Goal: Task Accomplishment & Management: Use online tool/utility

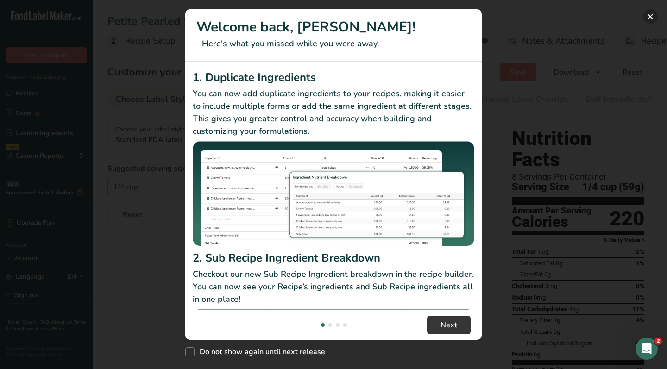
click at [653, 10] on button "New Features" at bounding box center [650, 16] width 15 height 15
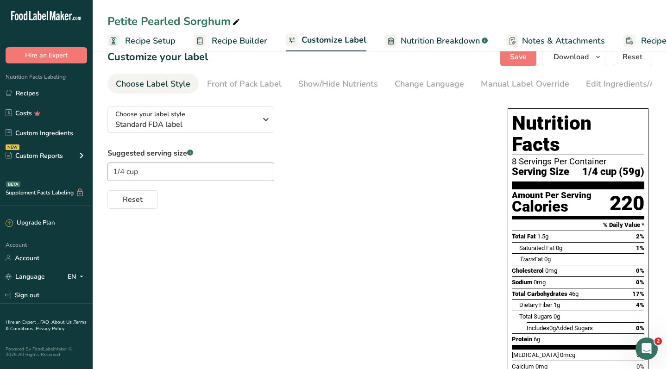
scroll to position [18, 0]
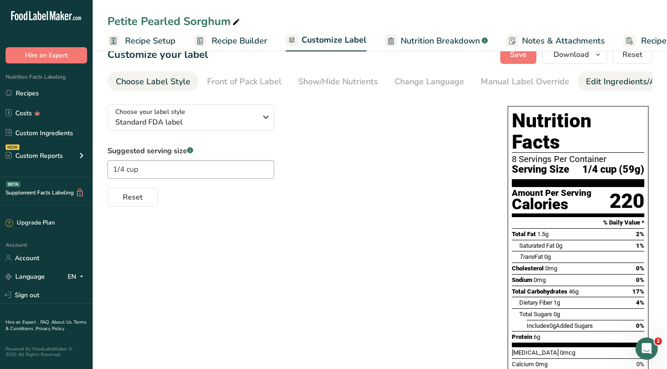
click at [608, 83] on div "Edit Ingredients/Allergens List" at bounding box center [645, 81] width 118 height 12
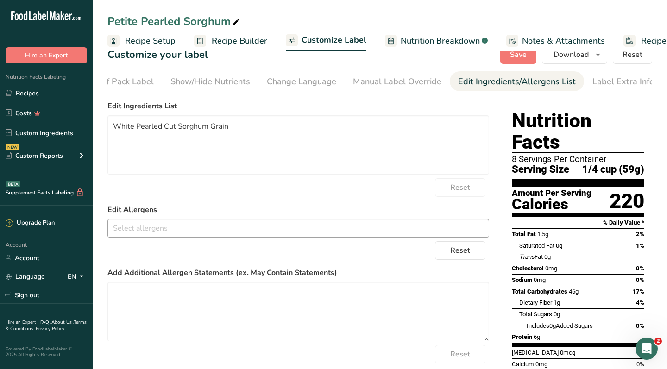
scroll to position [0, 128]
click at [133, 126] on textarea "White Pearled Cut Sorghum Grain" at bounding box center [297, 144] width 381 height 59
paste textarea "Cut White Pearled"
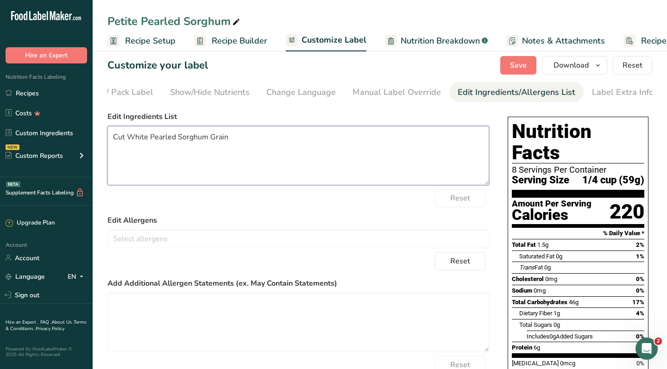
scroll to position [7, 0]
type textarea "Cut White Pearled Sorghum Grain"
click at [417, 112] on div "Choose your label style Standard FDA label USA (FDA) Standard FDA label Tabular…" at bounding box center [297, 256] width 381 height 299
click at [589, 68] on button "Download" at bounding box center [574, 65] width 65 height 19
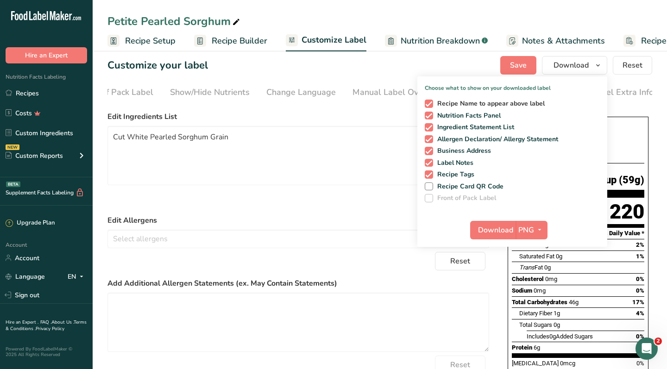
click at [429, 103] on span at bounding box center [428, 104] width 8 height 8
click at [429, 103] on input "Recipe Name to appear above label" at bounding box center [427, 103] width 6 height 6
checkbox input "false"
click at [495, 230] on span "Download" at bounding box center [495, 230] width 35 height 11
click at [290, 165] on textarea "Cut White Pearled Sorghum Grain" at bounding box center [297, 155] width 381 height 59
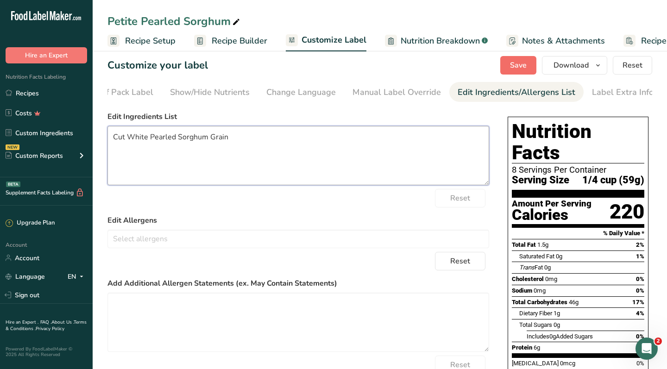
click at [515, 63] on span "Save" at bounding box center [518, 65] width 17 height 11
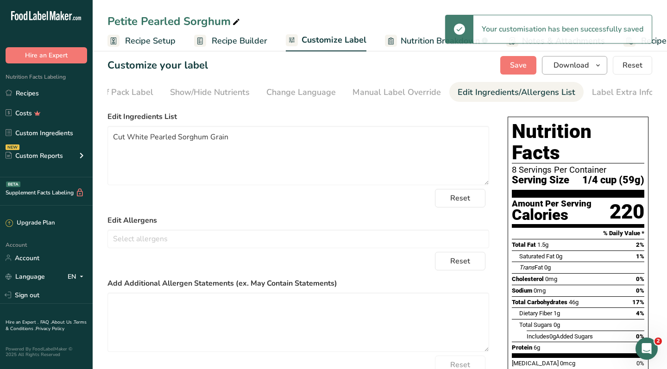
click at [584, 67] on span "Download" at bounding box center [570, 65] width 35 height 11
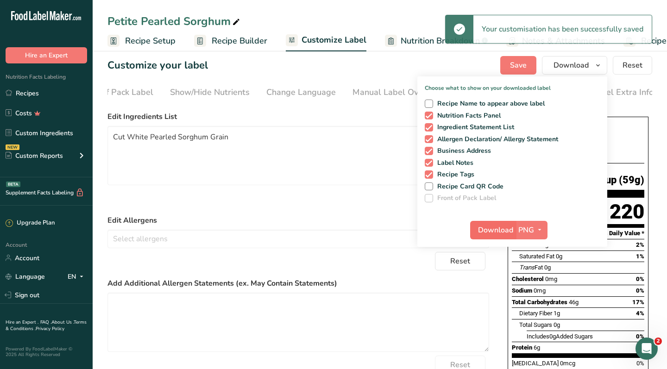
click at [493, 228] on span "Download" at bounding box center [495, 230] width 35 height 11
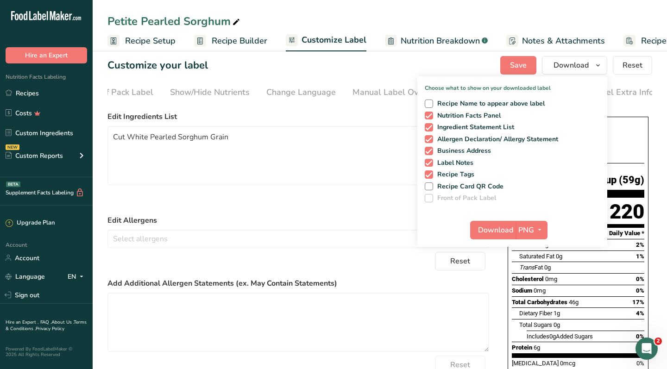
click at [370, 117] on label "Edit Ingredients List" at bounding box center [297, 116] width 381 height 11
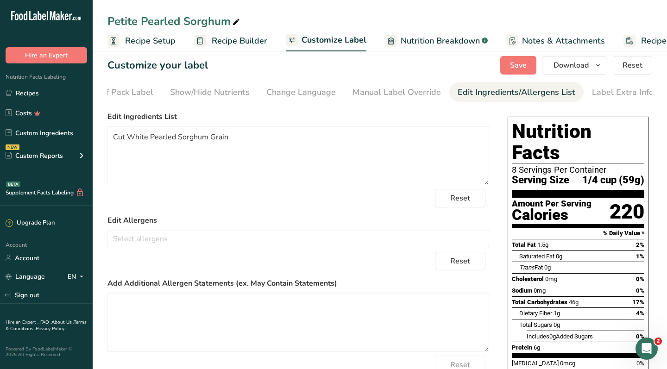
click at [148, 44] on span "Recipe Setup" at bounding box center [150, 41] width 50 height 12
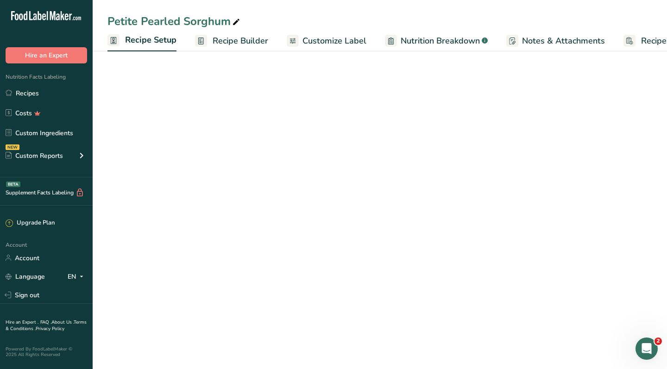
scroll to position [0, 3]
select select "21"
select select "22"
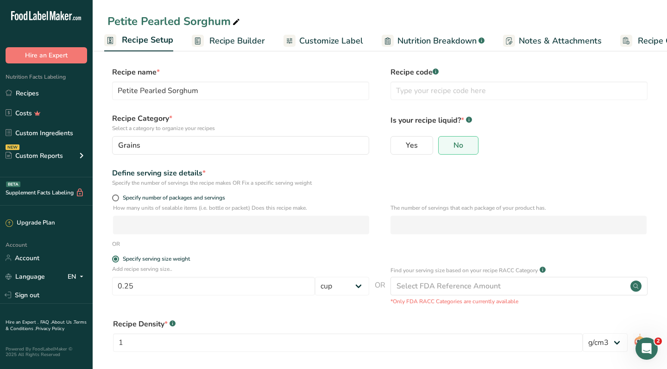
scroll to position [0, 0]
click at [30, 94] on link "Recipes" at bounding box center [46, 93] width 93 height 18
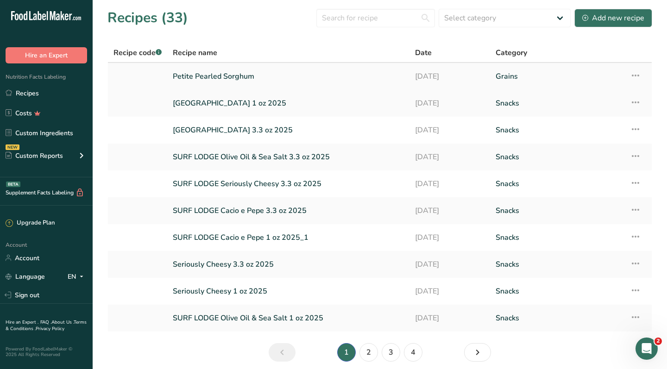
click at [633, 75] on icon at bounding box center [635, 75] width 11 height 17
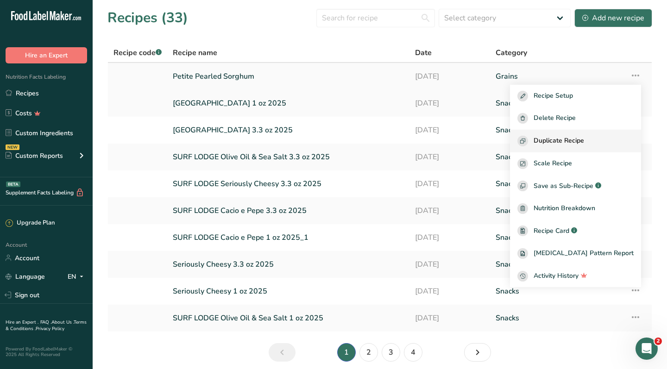
click at [584, 142] on span "Duplicate Recipe" at bounding box center [558, 141] width 50 height 11
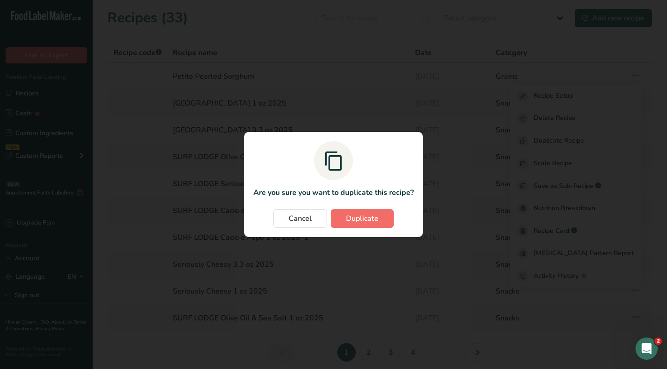
click at [367, 217] on span "Duplicate" at bounding box center [362, 218] width 32 height 11
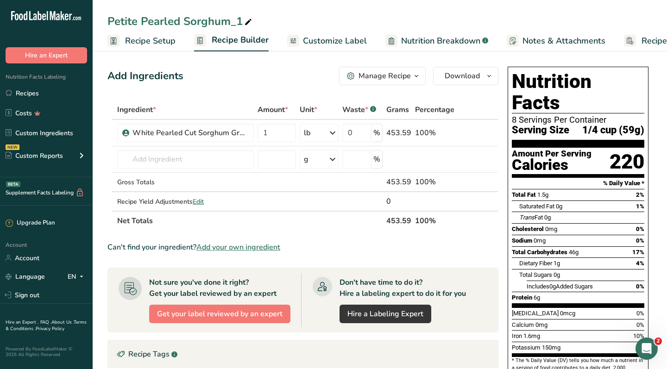
click at [246, 20] on icon at bounding box center [248, 22] width 8 height 13
click at [221, 25] on input "Petite Pearled Sorghum_1" at bounding box center [379, 21] width 544 height 17
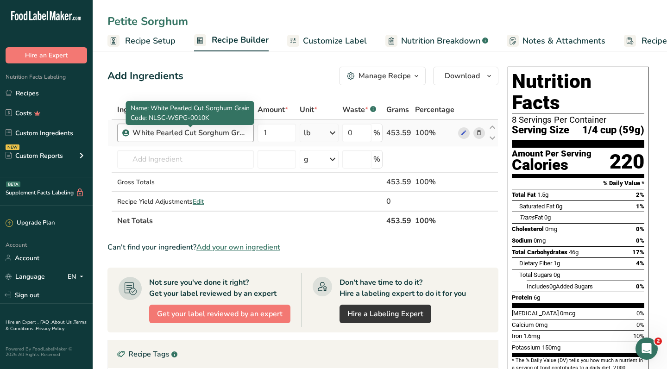
type input "Petite Sorghum"
click at [220, 133] on div "White Pearled Cut Sorghum Grain" at bounding box center [190, 132] width 116 height 11
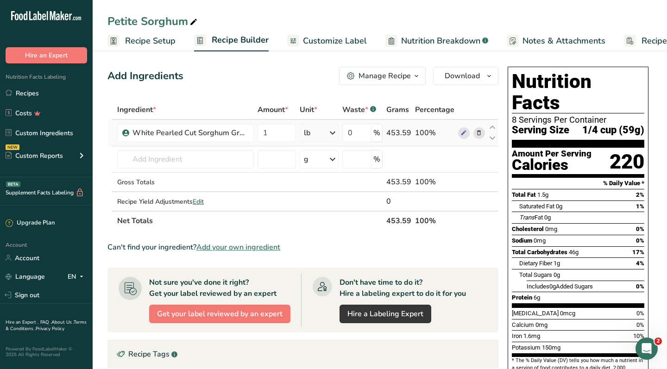
click at [475, 128] on icon at bounding box center [478, 133] width 6 height 10
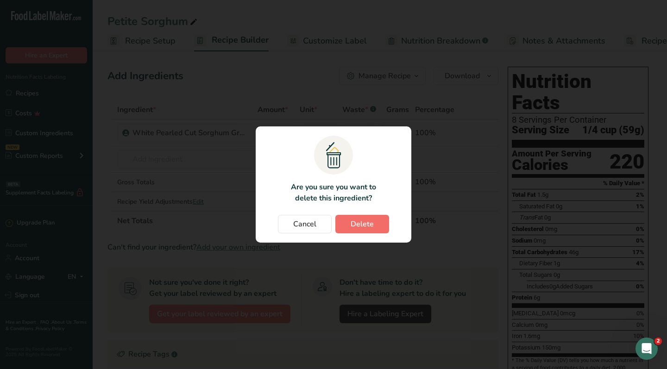
click at [360, 224] on span "Delete" at bounding box center [361, 223] width 23 height 11
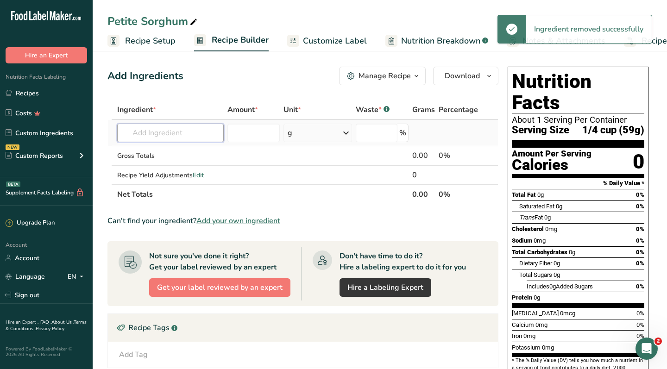
click at [174, 134] on input "text" at bounding box center [170, 133] width 106 height 19
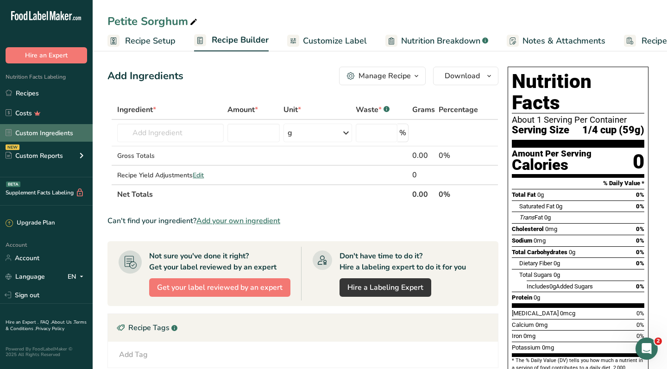
click at [67, 131] on link "Custom Ingredients" at bounding box center [46, 133] width 93 height 18
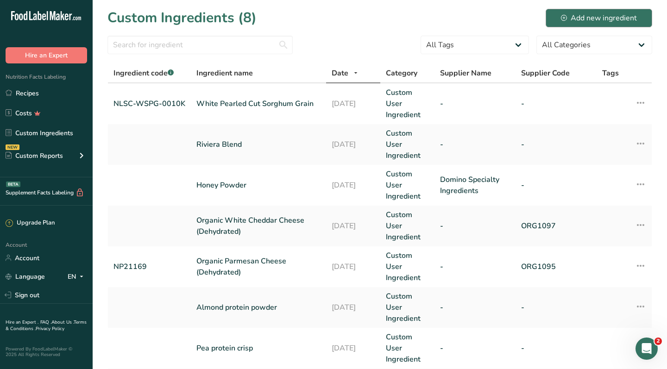
click at [580, 11] on button "Add new ingredient" at bounding box center [598, 18] width 106 height 19
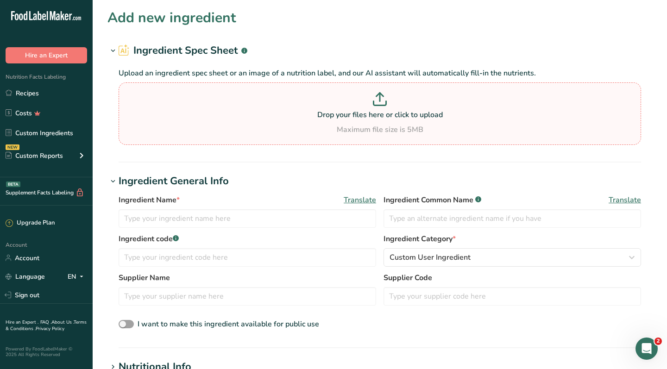
click at [373, 125] on div "Maximum file size is 5MB" at bounding box center [380, 129] width 518 height 11
click at [373, 125] on input "Drop your files here or click to upload Maximum file size is 5MB" at bounding box center [380, 113] width 522 height 62
type input "C:\fakepath\White-Cut-Sorghum-Grain_Spec-Sheet.pdf"
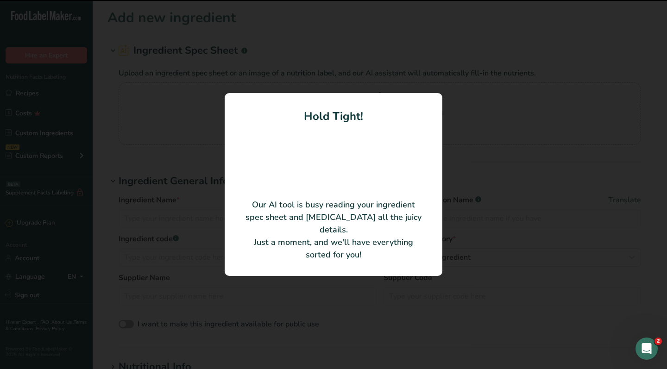
type input "White Cut Sorghum Grain"
type input "NLSC-WSWG-0010F"
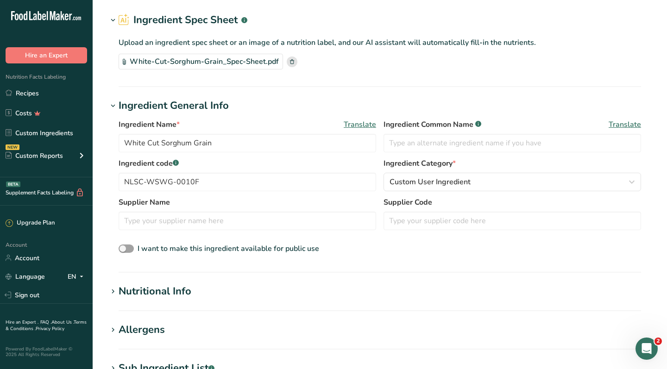
scroll to position [31, 0]
click at [152, 146] on input "White Cut Sorghum Grain" at bounding box center [247, 142] width 257 height 19
click at [149, 143] on input "White Cut Sorghum Grain" at bounding box center [247, 142] width 257 height 19
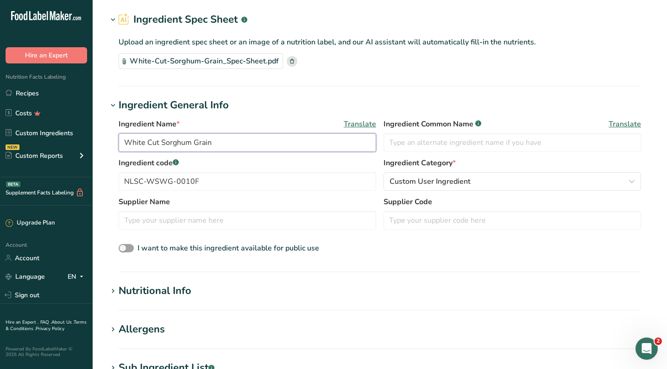
click at [162, 143] on input "White Cut Sorghum Grain" at bounding box center [247, 142] width 257 height 19
click at [131, 143] on input "White Cut White Sorghum Grain" at bounding box center [247, 142] width 257 height 19
type input "Cut White Sorghum Grain"
click at [424, 248] on div "I want to make this ingredient available for public use" at bounding box center [380, 249] width 522 height 12
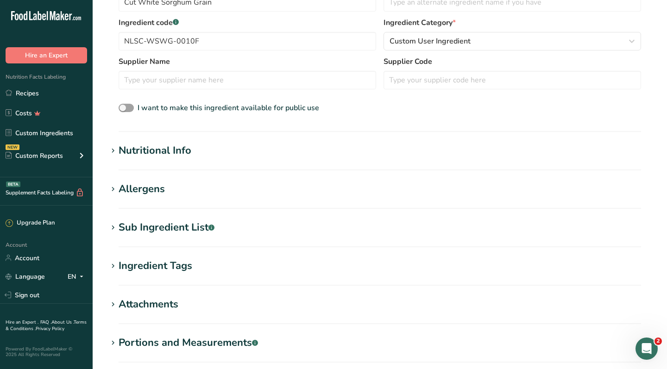
scroll to position [263, 0]
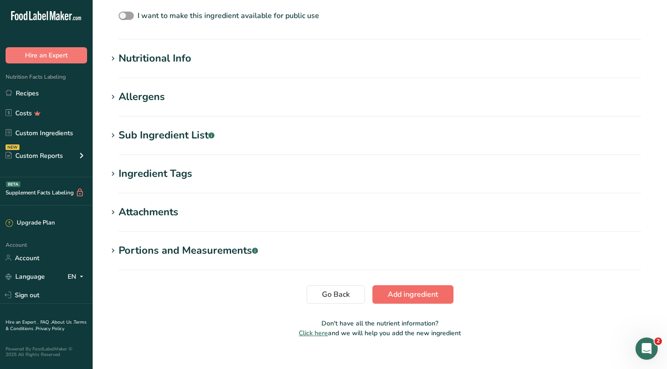
click at [409, 293] on span "Add ingredient" at bounding box center [412, 294] width 50 height 11
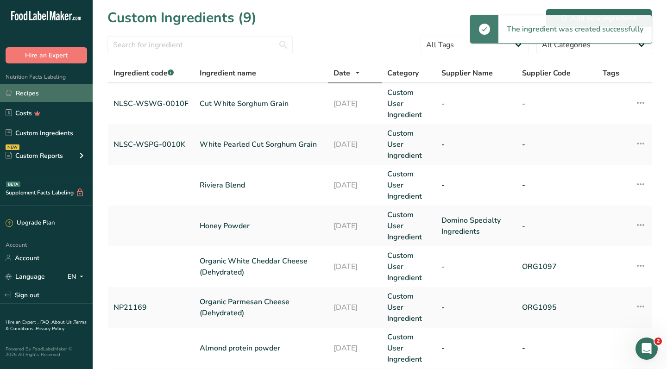
click at [26, 90] on link "Recipes" at bounding box center [46, 93] width 93 height 18
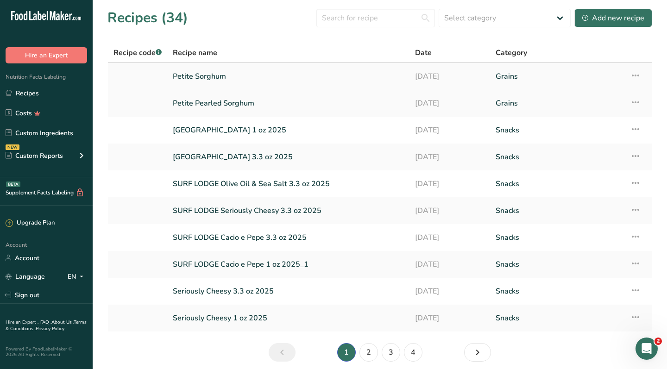
click at [192, 75] on link "Petite Sorghum" at bounding box center [288, 76] width 231 height 19
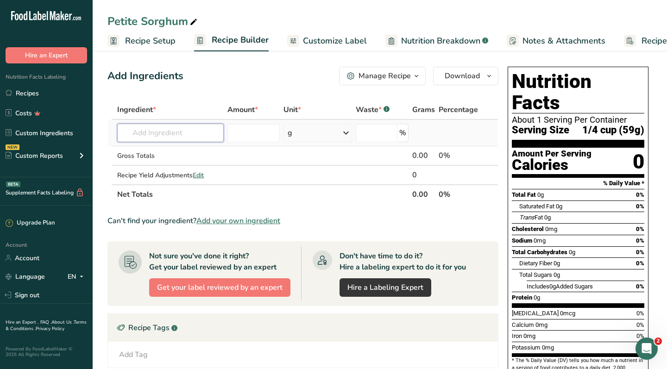
click at [145, 134] on input "text" at bounding box center [170, 133] width 106 height 19
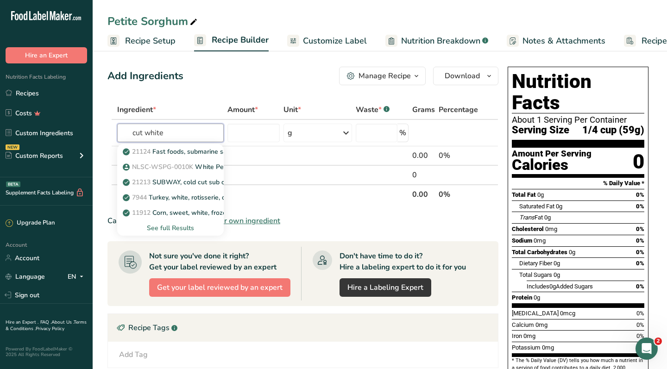
type input "cut white"
click at [246, 219] on span "Add your own ingredient" at bounding box center [238, 220] width 84 height 11
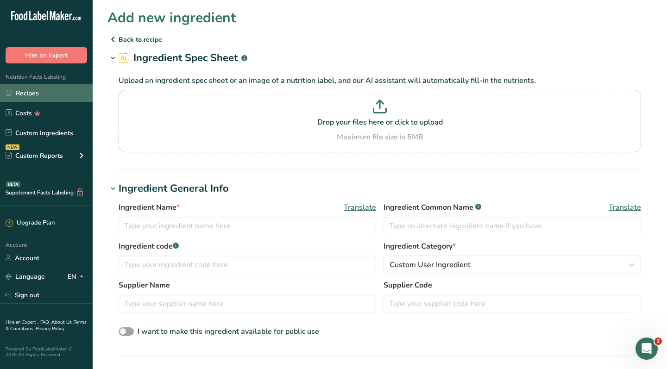
click at [61, 97] on link "Recipes" at bounding box center [46, 93] width 93 height 18
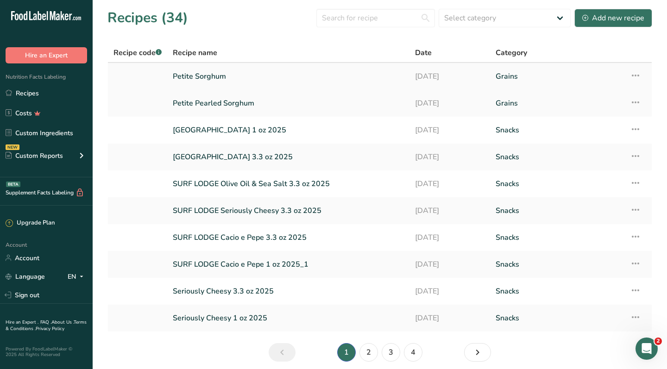
click at [184, 74] on link "Petite Sorghum" at bounding box center [288, 76] width 231 height 19
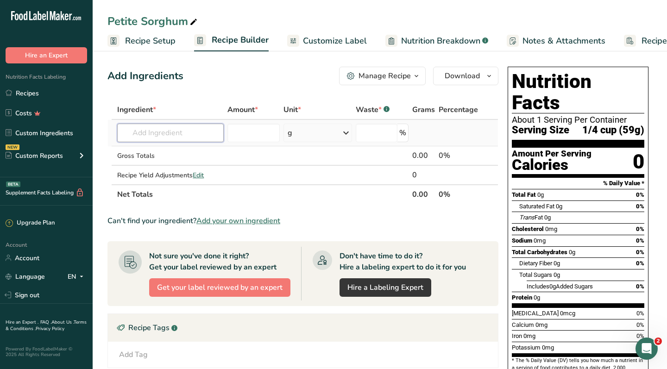
click at [162, 133] on input "text" at bounding box center [170, 133] width 106 height 19
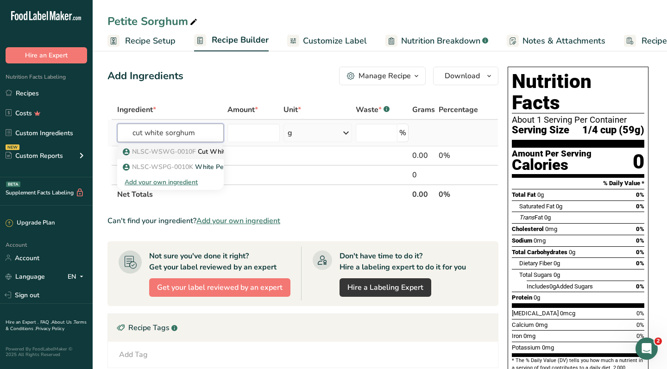
type input "cut white sorghum"
click at [188, 154] on span "NLSC-WSWG-0010F" at bounding box center [164, 151] width 64 height 9
type input "Cut White Sorghum Grain"
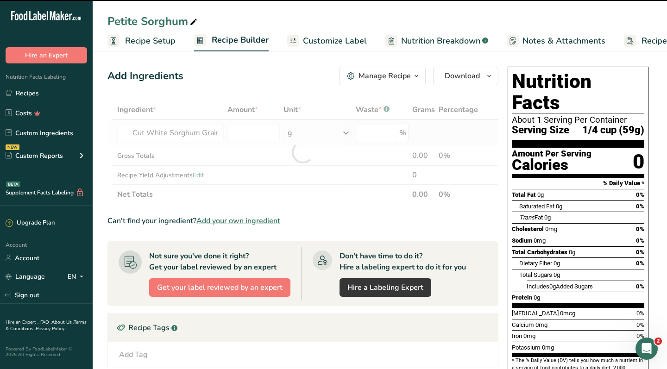
type input "0"
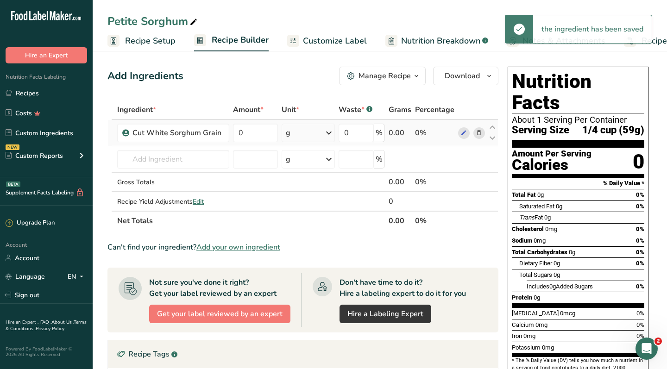
click at [303, 133] on div "g" at bounding box center [307, 133] width 53 height 19
click at [303, 274] on div "See more" at bounding box center [326, 274] width 78 height 10
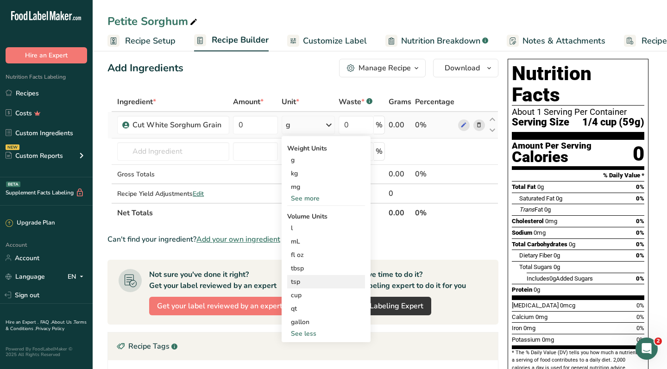
scroll to position [12, 0]
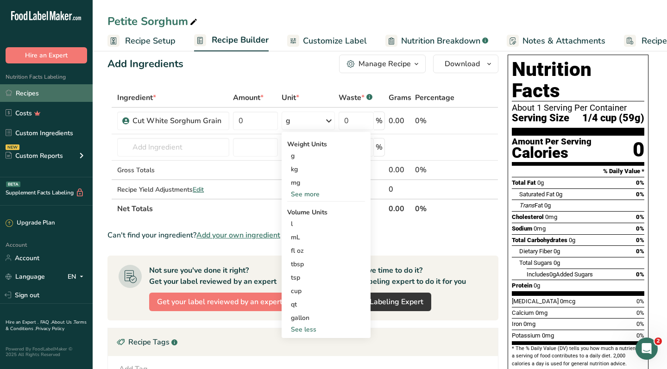
click at [43, 92] on link "Recipes" at bounding box center [46, 93] width 93 height 18
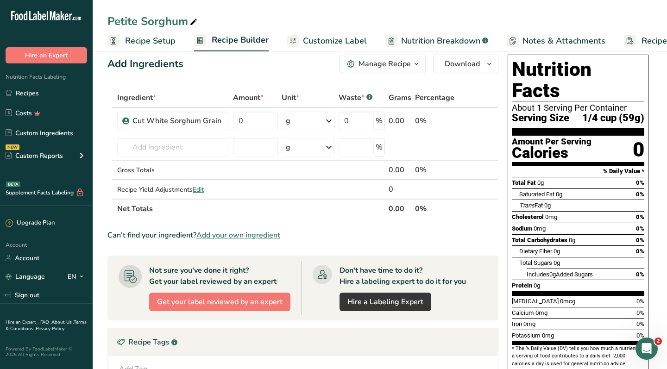
click at [434, 1] on div "Petite Sorghum Recipe Setup Recipe Builder Customize Label Nutrition Breakdown …" at bounding box center [380, 25] width 574 height 51
click at [305, 118] on div "g" at bounding box center [307, 121] width 53 height 19
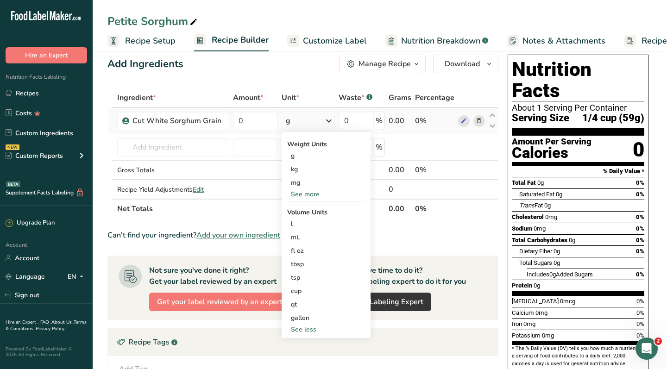
scroll to position [23, 0]
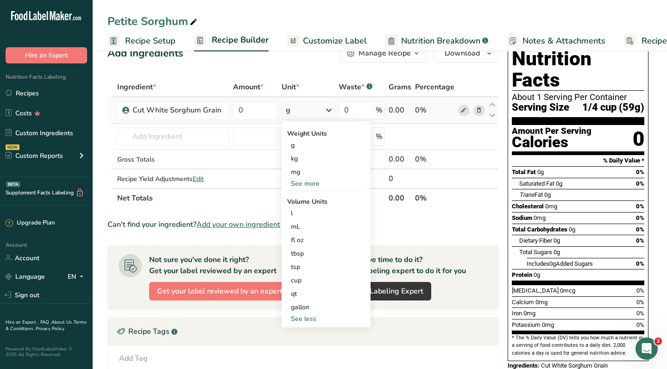
click at [311, 183] on div "See more" at bounding box center [326, 184] width 78 height 10
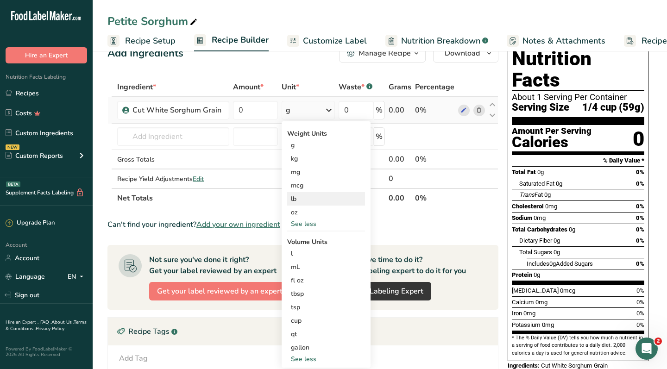
click at [303, 202] on div "lb" at bounding box center [326, 198] width 78 height 13
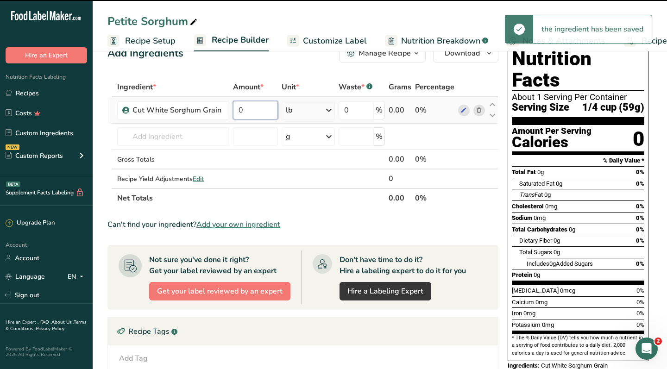
click at [252, 114] on input "0" at bounding box center [255, 110] width 45 height 19
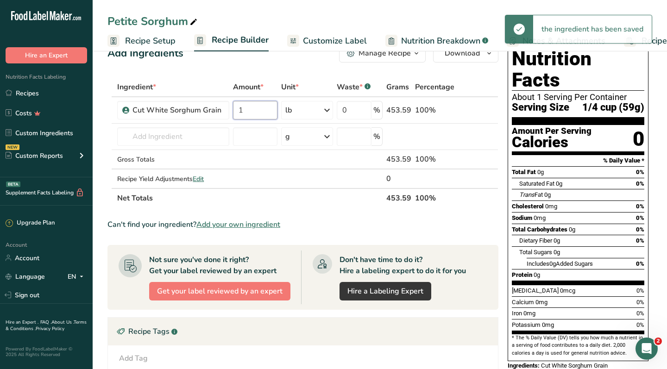
type input "1"
click at [282, 67] on div "Add Ingredients Manage Recipe Delete Recipe Duplicate Recipe Scale Recipe Save …" at bounding box center [305, 292] width 396 height 505
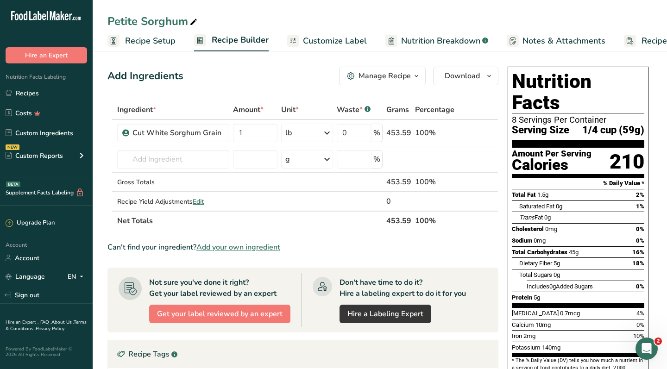
scroll to position [0, 0]
click at [343, 38] on span "Customize Label" at bounding box center [335, 41] width 64 height 12
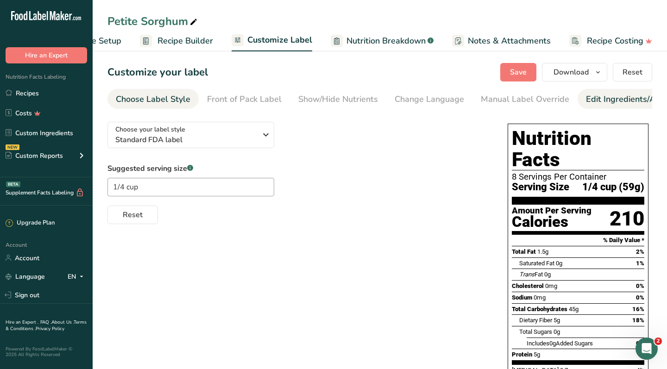
click at [586, 100] on div "Edit Ingredients/Allergens List" at bounding box center [645, 99] width 118 height 12
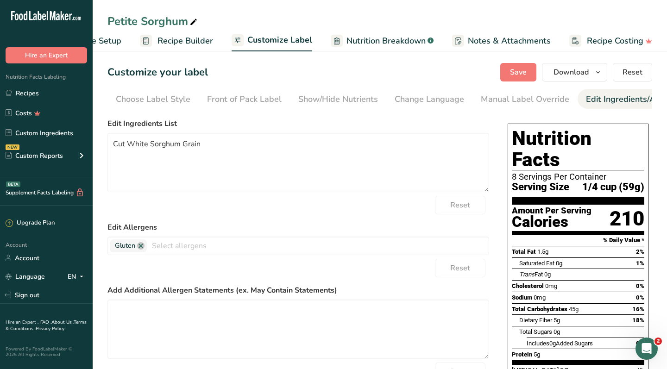
scroll to position [0, 128]
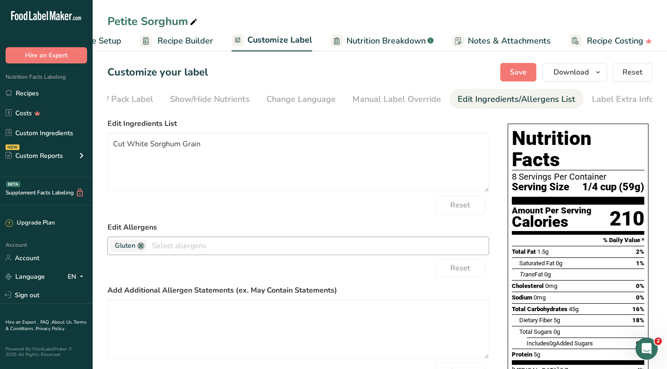
click at [139, 247] on link at bounding box center [140, 245] width 7 height 7
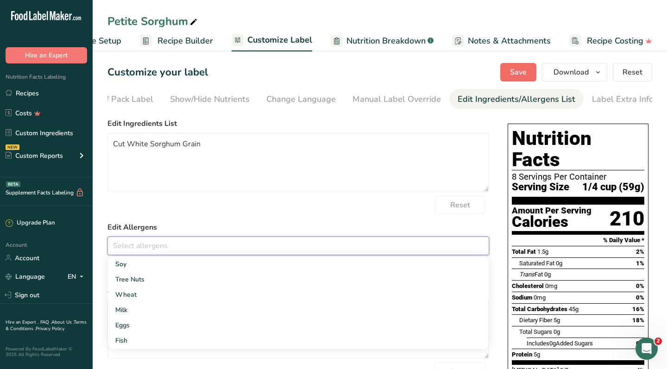
click at [522, 74] on span "Save" at bounding box center [518, 72] width 17 height 11
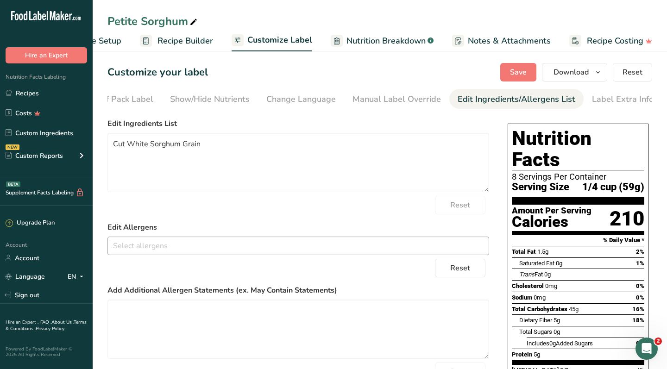
scroll to position [0, 0]
click at [569, 68] on span "Download" at bounding box center [570, 72] width 35 height 11
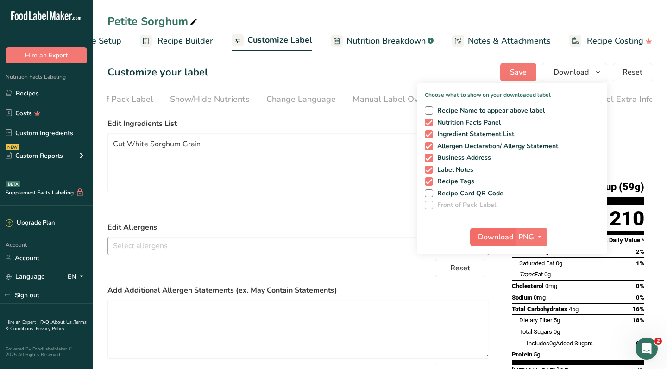
click at [498, 240] on span "Download" at bounding box center [495, 236] width 35 height 11
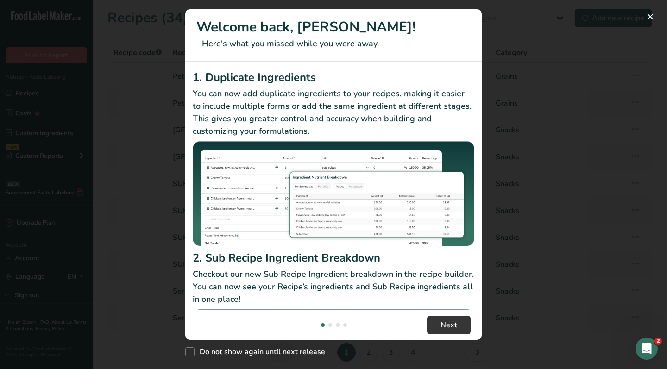
click at [512, 276] on div "New Features" at bounding box center [333, 184] width 667 height 369
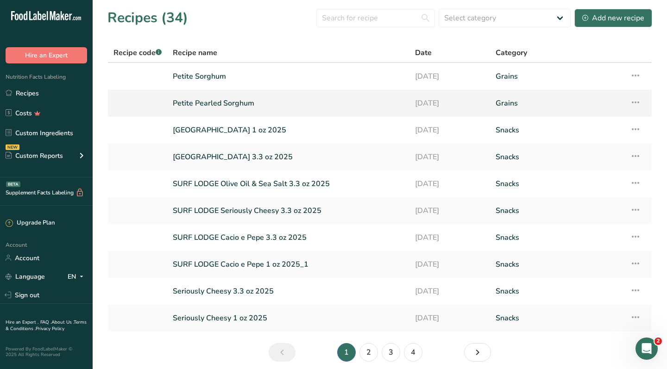
click at [202, 103] on link "Petite Pearled Sorghum" at bounding box center [288, 103] width 231 height 19
